Goal: Navigation & Orientation: Find specific page/section

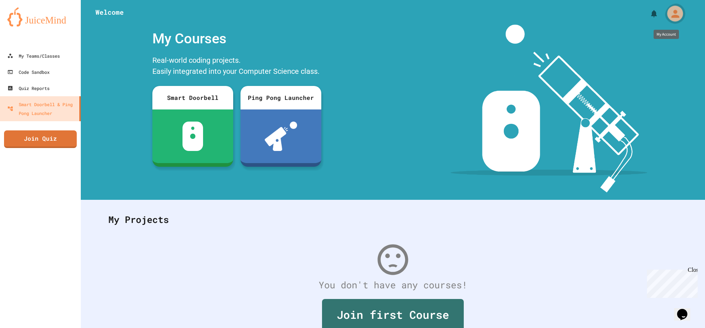
click at [674, 10] on icon "My Account" at bounding box center [675, 14] width 12 height 12
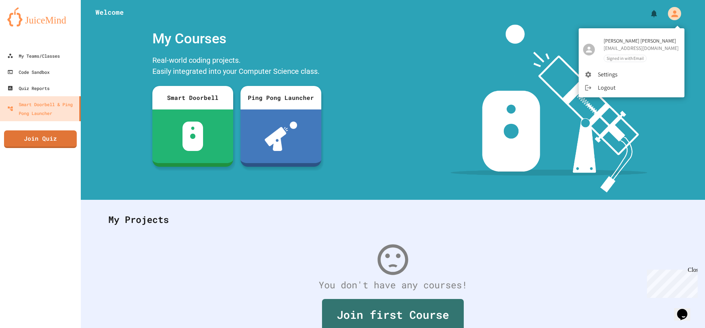
drag, startPoint x: 533, startPoint y: 72, endPoint x: 530, endPoint y: 69, distance: 4.2
click at [532, 72] on div at bounding box center [352, 164] width 705 height 328
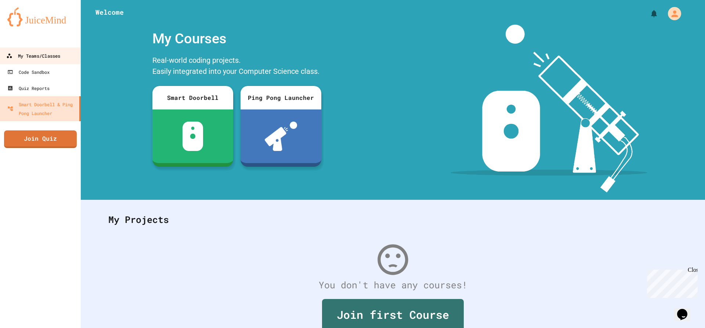
click at [51, 58] on div "My Teams/Classes" at bounding box center [33, 55] width 54 height 9
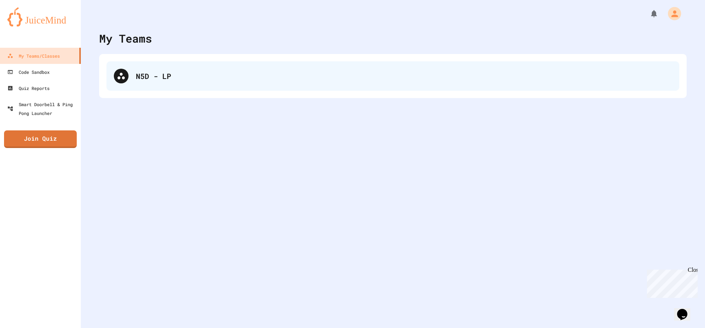
click at [138, 82] on div "N5D - LP" at bounding box center [392, 75] width 573 height 29
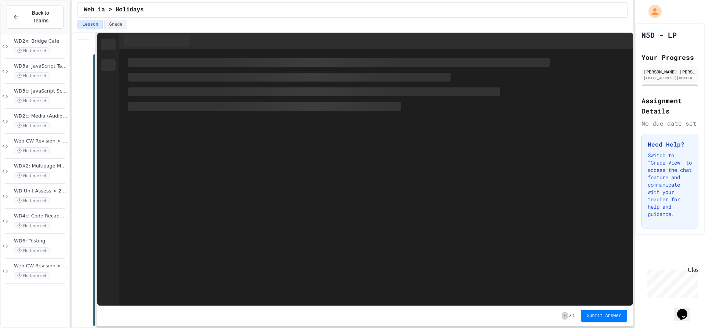
scroll to position [113, 0]
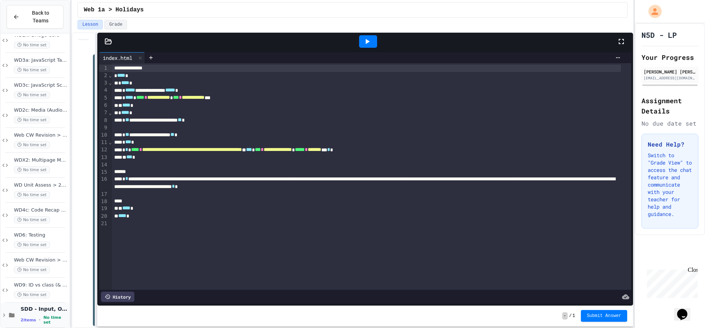
click at [35, 315] on div "2 items • No time set" at bounding box center [44, 320] width 47 height 10
click at [36, 315] on div "2 items • No time set" at bounding box center [44, 320] width 47 height 10
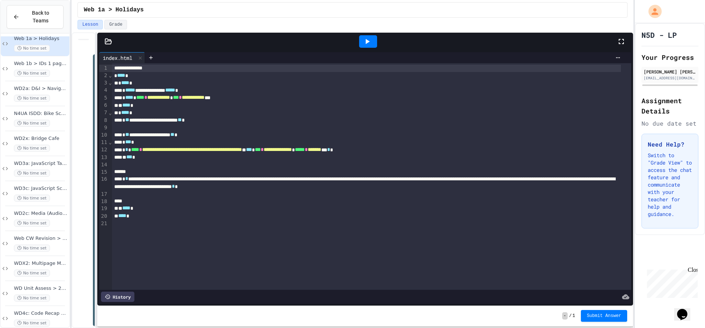
scroll to position [0, 0]
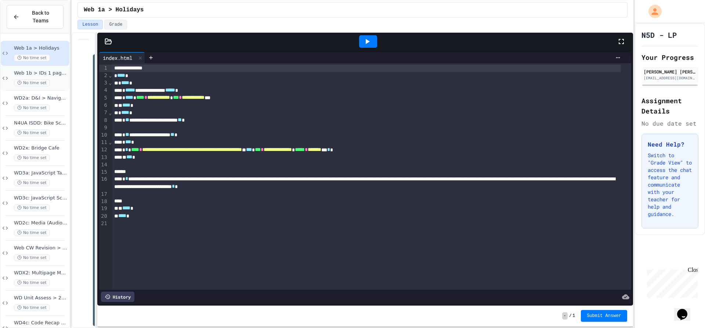
click at [48, 70] on span "Web 1b > IDs 1 page (Subjects)" at bounding box center [41, 73] width 54 height 6
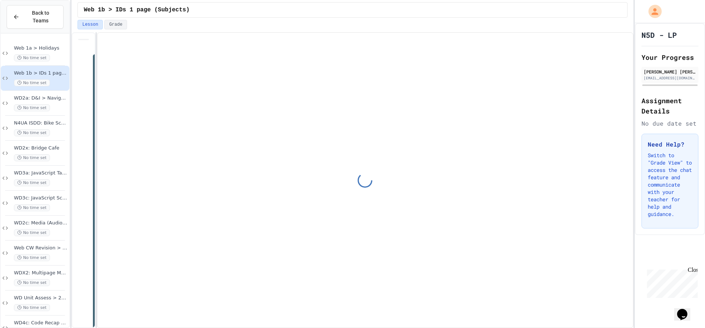
click at [54, 104] on div "No time set" at bounding box center [41, 107] width 54 height 7
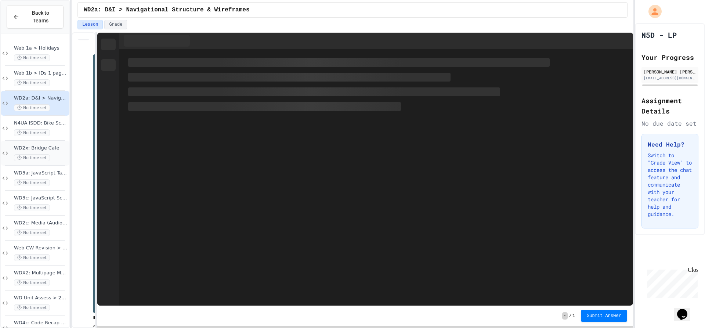
click at [54, 154] on div "No time set" at bounding box center [41, 157] width 54 height 7
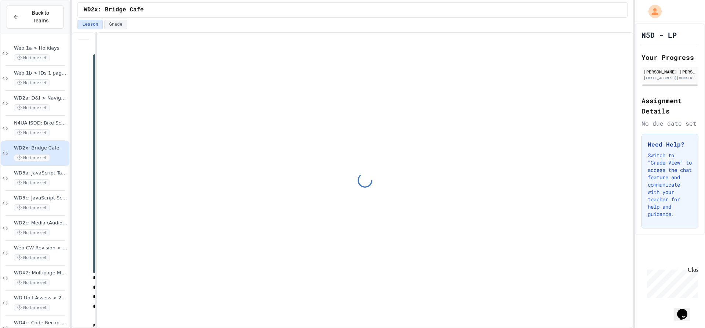
click at [54, 180] on div "WD3a: JavaScript Task 1 No time set" at bounding box center [35, 178] width 69 height 25
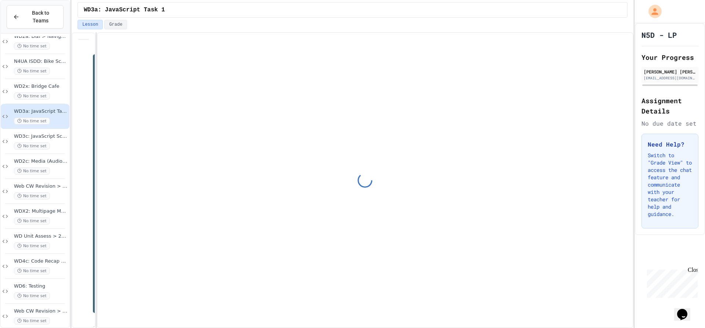
scroll to position [113, 0]
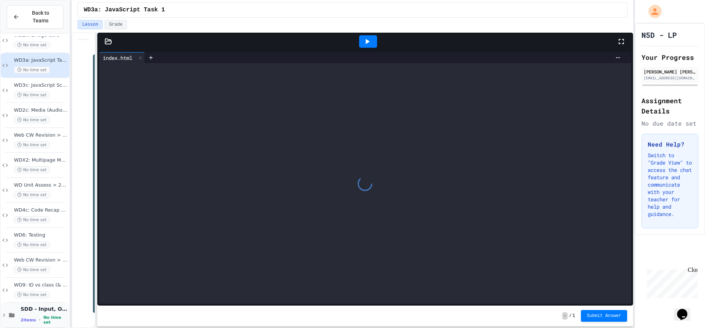
click at [56, 315] on span "No time set" at bounding box center [55, 320] width 25 height 10
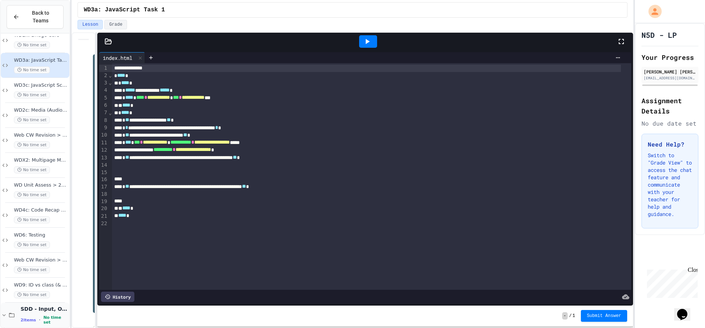
click at [52, 318] on div "SDD - Input, Output & Simple calculations 2 items • No time set" at bounding box center [35, 315] width 69 height 25
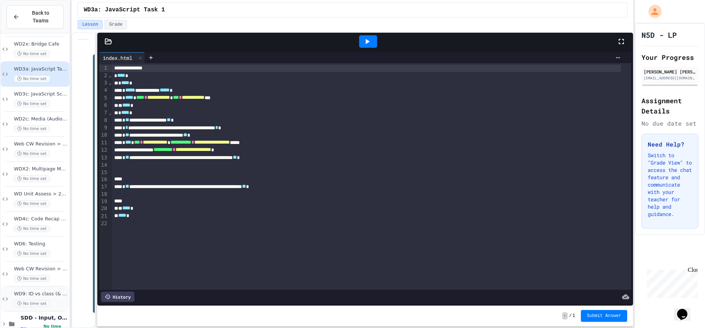
click at [49, 300] on div "WD9: ID vs class (& addressing) No time set" at bounding box center [35, 298] width 69 height 25
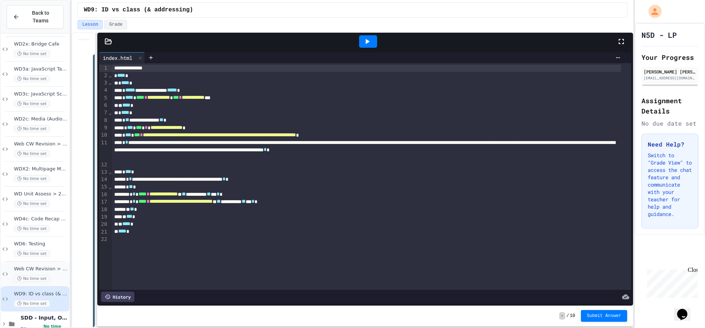
scroll to position [113, 0]
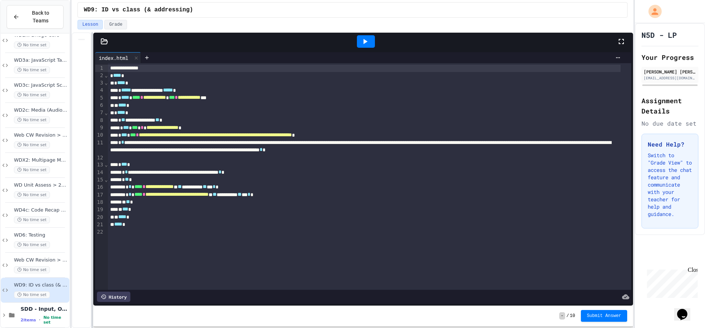
click at [91, 169] on div at bounding box center [91, 180] width 1 height 296
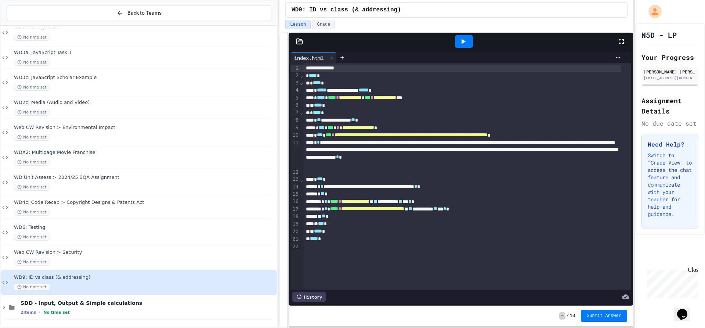
click at [278, 207] on div "**********" at bounding box center [352, 164] width 705 height 328
